Goal: Register for event/course

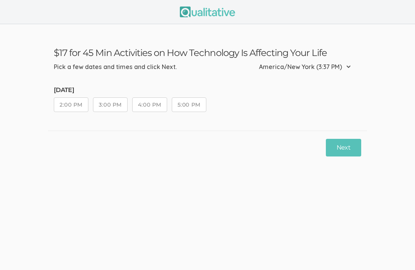
click at [70, 104] on button "2:00 PM" at bounding box center [71, 105] width 35 height 15
click at [339, 151] on button "Next" at bounding box center [343, 148] width 35 height 18
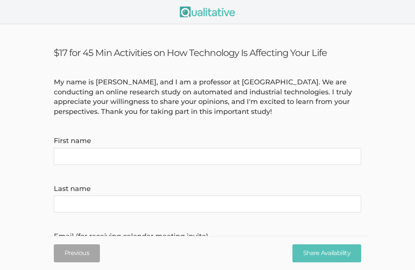
click at [65, 154] on name "First name" at bounding box center [207, 156] width 307 height 17
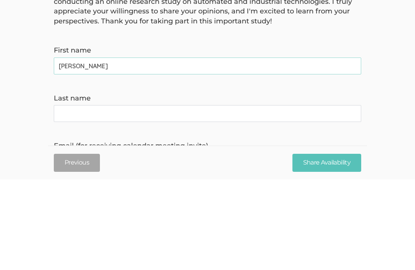
type name "[PERSON_NAME]"
click at [64, 196] on name "Last name" at bounding box center [207, 204] width 307 height 17
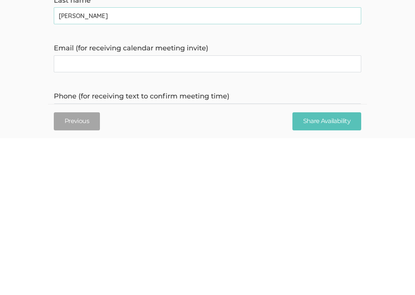
scroll to position [36, 0]
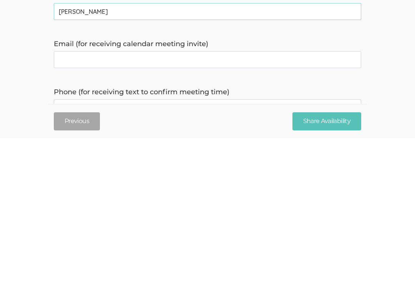
type name "[PERSON_NAME]"
click at [60, 208] on invite\) "Email (for receiving calendar meeting invite)" at bounding box center [207, 216] width 307 height 17
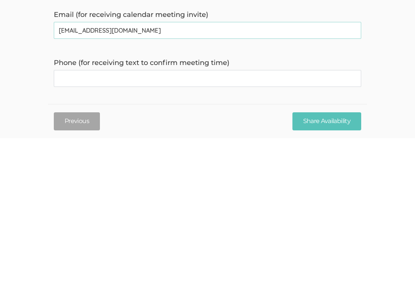
scroll to position [66, 0]
type invite\) "[EMAIL_ADDRESS][DOMAIN_NAME]"
click at [64, 226] on time\) "Phone (for receiving text to confirm meeting time)" at bounding box center [207, 234] width 307 height 17
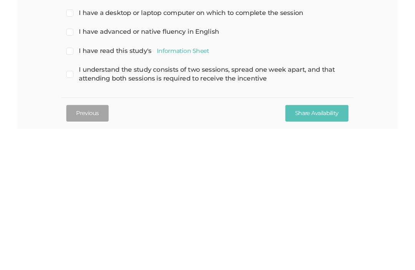
scroll to position [221, 0]
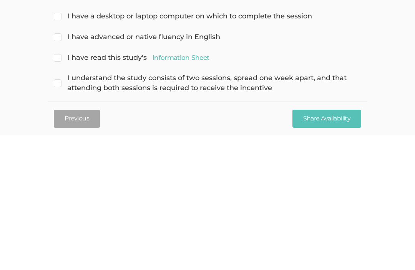
type time\) "2156808961"
click at [59, 148] on input "I have a desktop or laptop computer on which to complete the session" at bounding box center [56, 150] width 5 height 5
checkbox input "true"
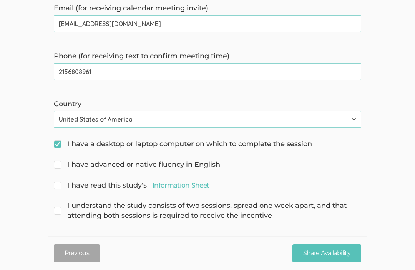
click at [56, 163] on input "I have advanced or native fluency in English" at bounding box center [56, 164] width 5 height 5
checkbox input "true"
click at [58, 182] on input "I have read this study's Information Sheet" at bounding box center [56, 184] width 5 height 5
checkbox input "true"
click at [58, 203] on input "I understand the study consists of two sessions, spread one week apart, and tha…" at bounding box center [56, 205] width 5 height 5
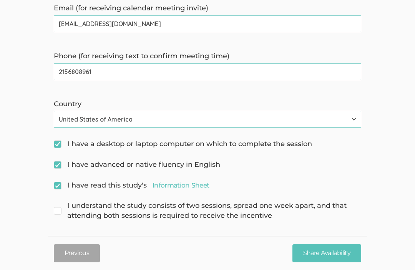
checkbox input "true"
click at [313, 254] on input "Share Availability" at bounding box center [326, 254] width 69 height 18
